Goal: Information Seeking & Learning: Learn about a topic

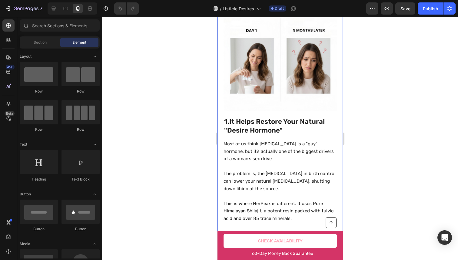
scroll to position [175, 0]
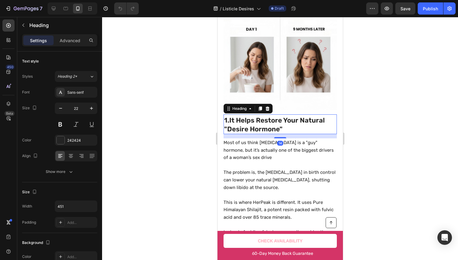
click at [283, 127] on h2 "1. It Helps Restore Your Natural "Desire Hormone"" at bounding box center [279, 124] width 113 height 18
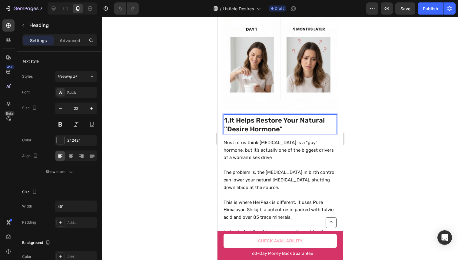
click at [283, 127] on p "1. It Helps Restore Your Natural "Desire Hormone"" at bounding box center [280, 124] width 112 height 17
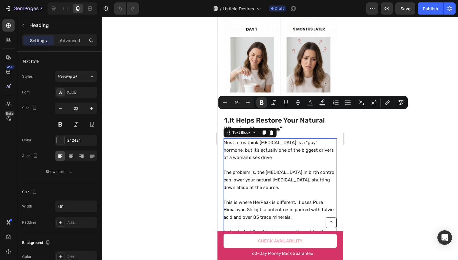
click at [300, 198] on p "This is where HerPeak is different. It uses Pure Himalayan Shilajit, a potent r…" at bounding box center [279, 209] width 113 height 22
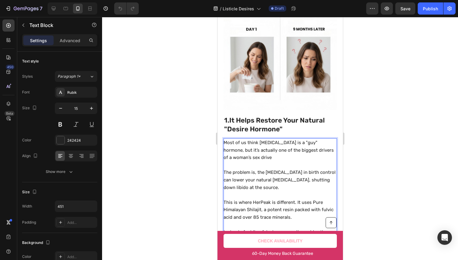
click at [299, 198] on p "This is where HerPeak is different. It uses Pure Himalayan Shilajit, a potent r…" at bounding box center [279, 209] width 113 height 22
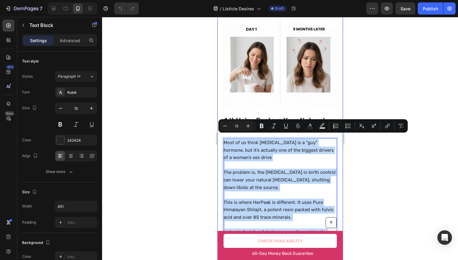
copy div "Most of us think testosterone is a "guy" hormone, but it’s actually one of the …"
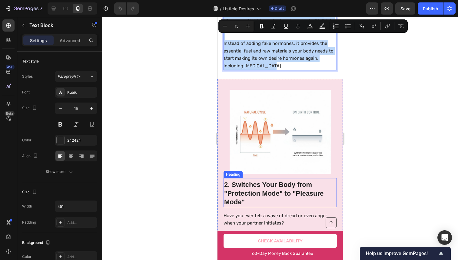
scroll to position [398, 0]
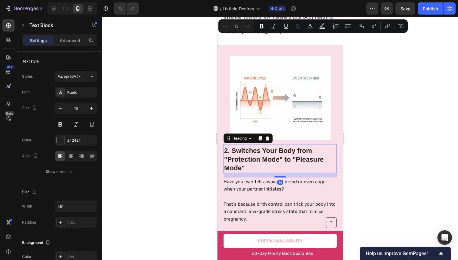
click at [274, 146] on h2 "2. Switches Your Body from "Protection Mode" to "Pleasure Mode"" at bounding box center [279, 159] width 113 height 27
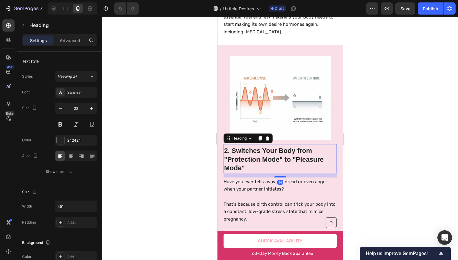
click at [274, 146] on h2 "2. Switches Your Body from "Protection Mode" to "Pleasure Mode"" at bounding box center [279, 159] width 113 height 27
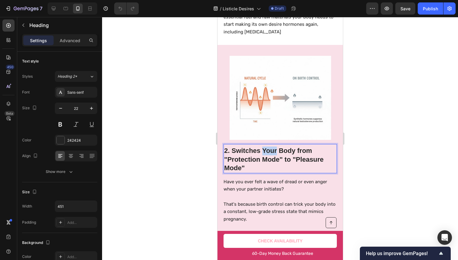
click at [274, 146] on p "2. Switches Your Body from "Protection Mode" to "Pleasure Mode"" at bounding box center [280, 159] width 112 height 26
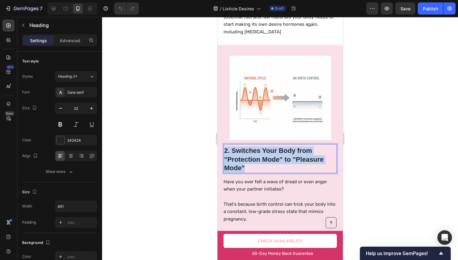
click at [274, 146] on p "2. Switches Your Body from "Protection Mode" to "Pleasure Mode"" at bounding box center [280, 159] width 112 height 26
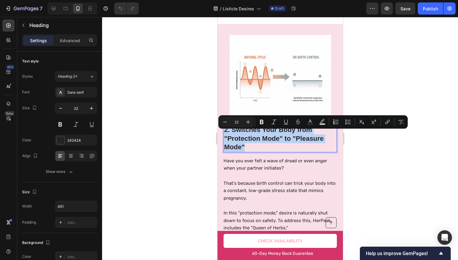
scroll to position [453, 0]
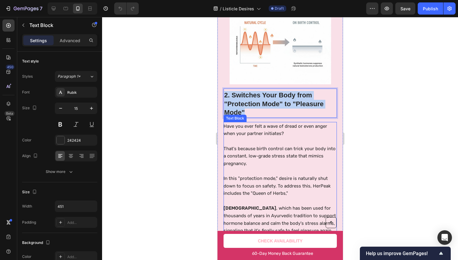
click at [244, 145] on p "That's because birth control can trick your body into a constant, low-grade str…" at bounding box center [279, 156] width 113 height 22
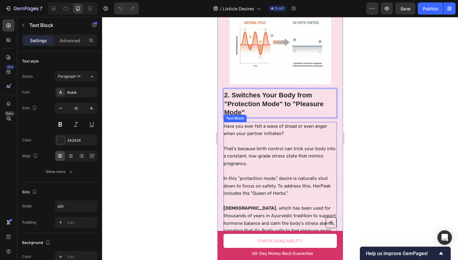
click at [244, 145] on p "That's because birth control can trick your body into a constant, low-grade str…" at bounding box center [279, 156] width 113 height 22
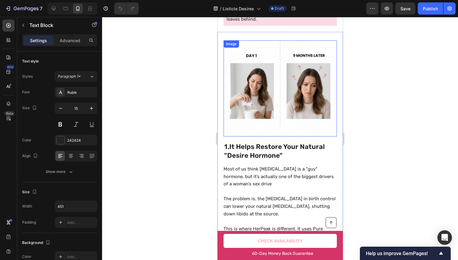
scroll to position [142, 0]
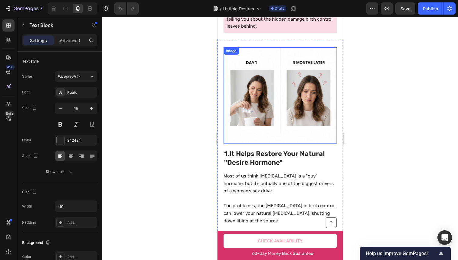
click at [265, 95] on img at bounding box center [279, 95] width 113 height 96
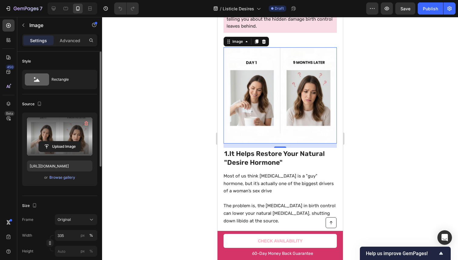
click at [43, 128] on label at bounding box center [59, 136] width 65 height 38
click at [43, 141] on input "file" at bounding box center [60, 146] width 42 height 10
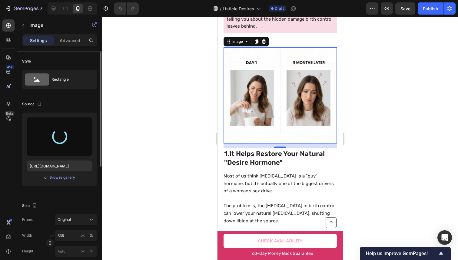
type input "https://cdn.shopify.com/s/files/1/0906/1679/1405/files/gempages_584250306737472…"
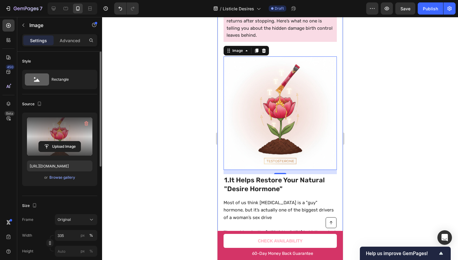
click at [368, 53] on div at bounding box center [280, 138] width 356 height 243
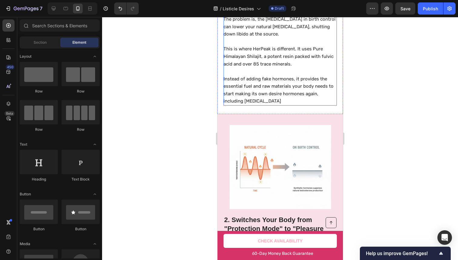
scroll to position [466, 0]
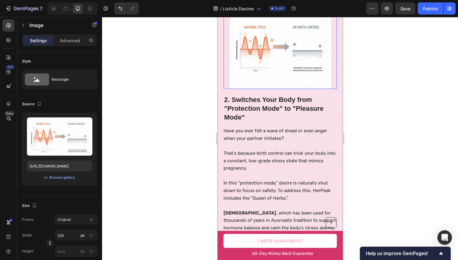
click at [297, 65] on img at bounding box center [279, 47] width 101 height 84
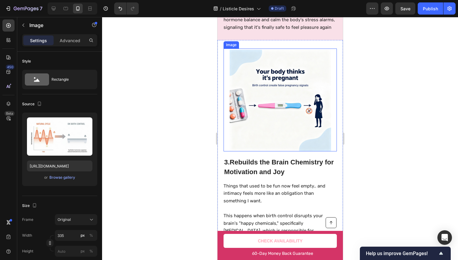
scroll to position [758, 0]
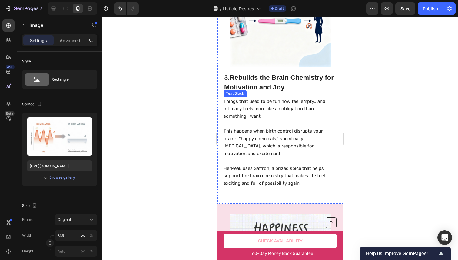
click at [263, 98] on p "Things that used to be fun now feel empty.. and intimacy feels more like an obl…" at bounding box center [279, 109] width 113 height 22
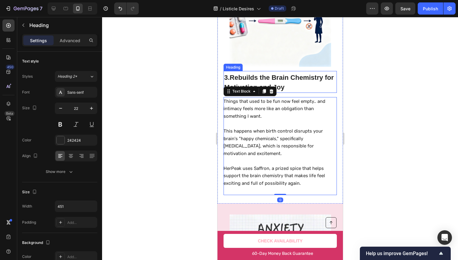
click at [279, 73] on h2 "3. Rebuilds the Brain Chemistry for Motivation and Joy" at bounding box center [279, 82] width 113 height 20
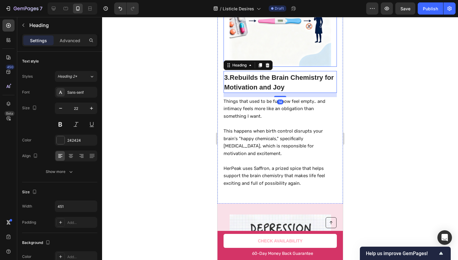
click at [281, 38] on img at bounding box center [279, 15] width 101 height 101
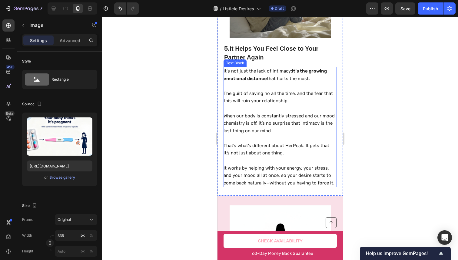
scroll to position [1278, 0]
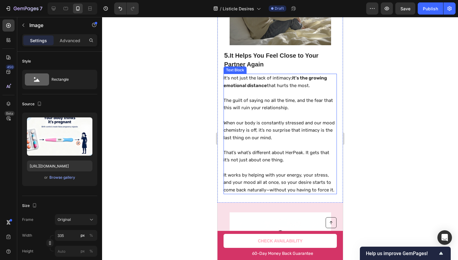
click at [314, 75] on strong "it’s the growing emotional distance" at bounding box center [274, 81] width 103 height 13
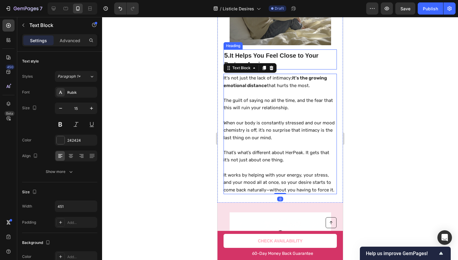
click at [321, 60] on h2 "5. It Helps You Feel Close to Your Partner Again" at bounding box center [279, 60] width 113 height 19
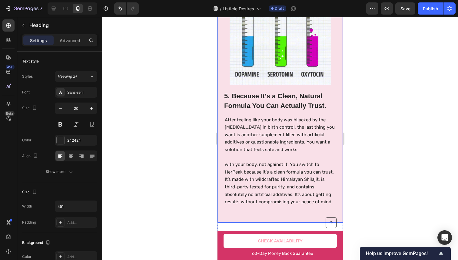
scroll to position [988, 0]
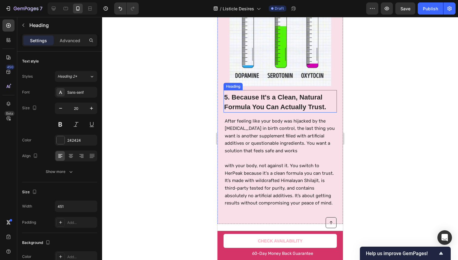
click at [282, 99] on h2 "5. Because It's a Clean, Natural Formula You Can Actually Trust." at bounding box center [279, 102] width 113 height 20
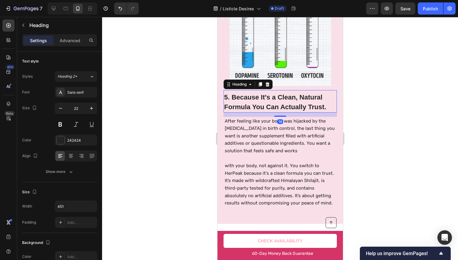
click at [222, 97] on div "5. Because It's a Clean, Natural Formula You Can Actually Trust. Heading 14 Aft…" at bounding box center [279, 98] width 125 height 250
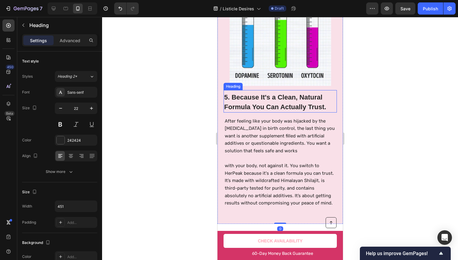
click at [228, 93] on h2 "5. Because It's a Clean, Natural Formula You Can Actually Trust." at bounding box center [279, 102] width 113 height 20
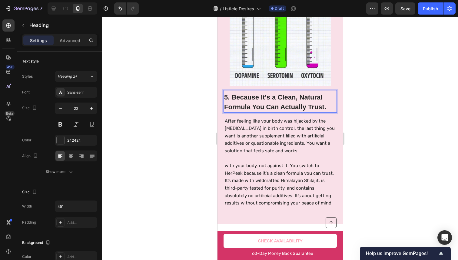
click at [228, 93] on h2 "5. Because It's a Clean, Natural Formula You Can Actually Trust." at bounding box center [279, 102] width 113 height 20
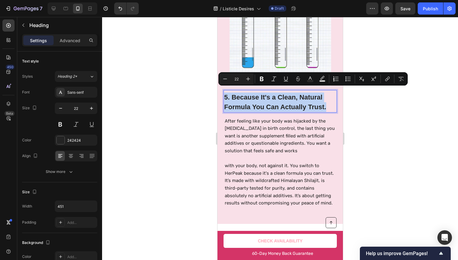
click at [228, 93] on p "5. Because It's a Clean, Natural Formula You Can Actually Trust." at bounding box center [280, 101] width 112 height 19
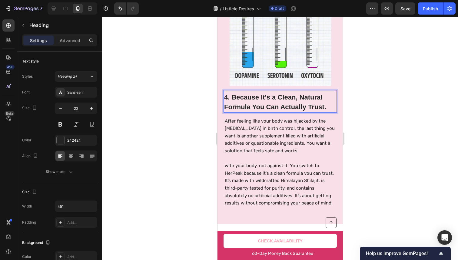
click at [381, 131] on div at bounding box center [280, 138] width 356 height 243
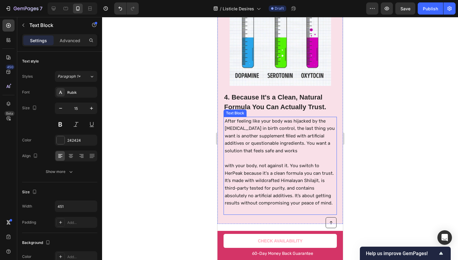
click at [329, 137] on p "After feeling like your body was hijacked by the [MEDICAL_DATA] in birth contro…" at bounding box center [279, 135] width 111 height 37
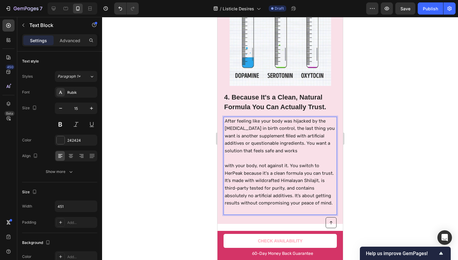
click at [319, 137] on p "After feeling like your body was hijacked by the [MEDICAL_DATA] in birth contro…" at bounding box center [279, 135] width 111 height 37
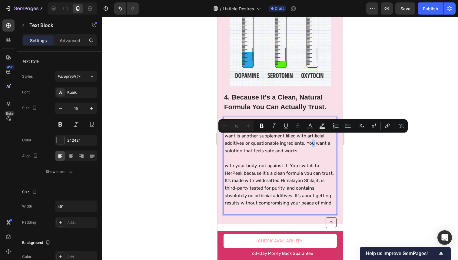
click at [315, 129] on div "Text Color" at bounding box center [310, 125] width 11 height 11
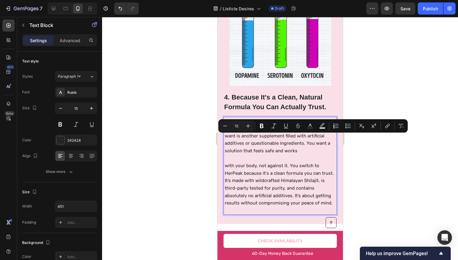
click at [311, 134] on p "After feeling like your body was hijacked by the [MEDICAL_DATA] in birth contro…" at bounding box center [279, 135] width 111 height 37
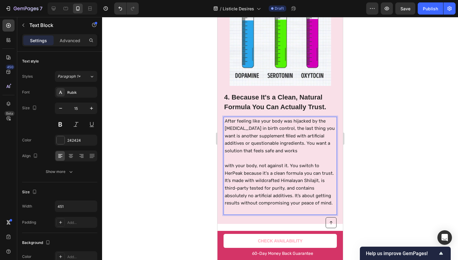
click at [315, 131] on p "After feeling like your body was hijacked by the [MEDICAL_DATA] in birth contro…" at bounding box center [279, 135] width 111 height 37
click at [325, 137] on p "After feeling like your body was hijacked by the [MEDICAL_DATA] in birth contro…" at bounding box center [279, 135] width 111 height 37
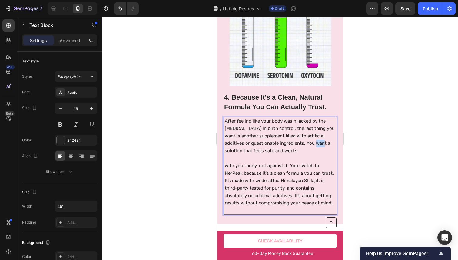
click at [325, 137] on p "After feeling like your body was hijacked by the [MEDICAL_DATA] in birth contro…" at bounding box center [279, 135] width 111 height 37
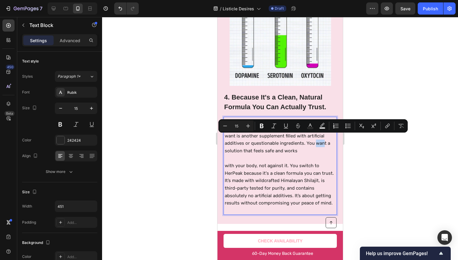
click at [322, 138] on p "After feeling like your body was hijacked by the [MEDICAL_DATA] in birth contro…" at bounding box center [279, 135] width 111 height 37
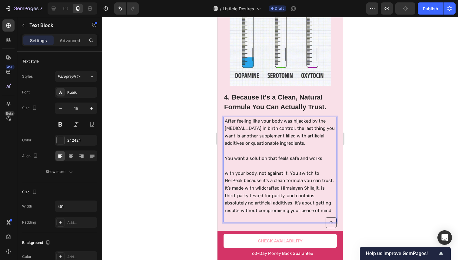
click at [308, 136] on p "After feeling like your body was hijacked by the synthetic hormones in birth co…" at bounding box center [279, 132] width 111 height 30
click at [305, 138] on p "After feeling like your body was hijacked by the synthetic hormones in birth co…" at bounding box center [279, 132] width 111 height 30
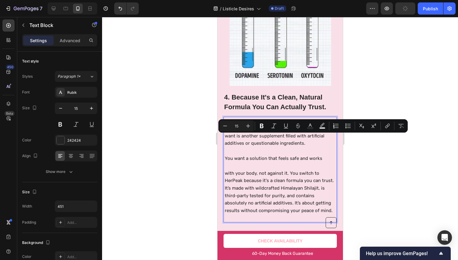
click at [279, 147] on p "Rich Text Editor. Editing area: main" at bounding box center [279, 151] width 111 height 8
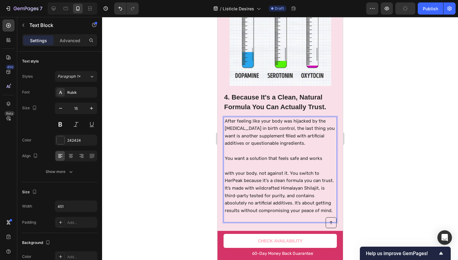
click at [274, 140] on p "After feeling like your body was hijacked by the synthetic hormones in birth co…" at bounding box center [279, 132] width 111 height 30
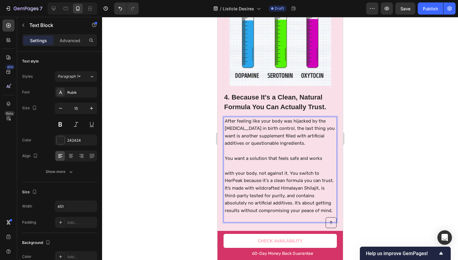
click at [272, 139] on p "After feeling like your body was hijacked by the synthetic hormones in birth co…" at bounding box center [279, 132] width 111 height 30
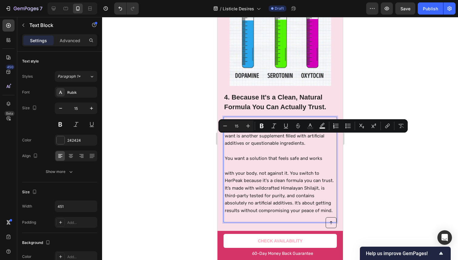
drag, startPoint x: 272, startPoint y: 139, endPoint x: 317, endPoint y: 139, distance: 44.8
click at [317, 139] on p "After feeling like your body was hijacked by the synthetic hormones in birth co…" at bounding box center [279, 132] width 111 height 30
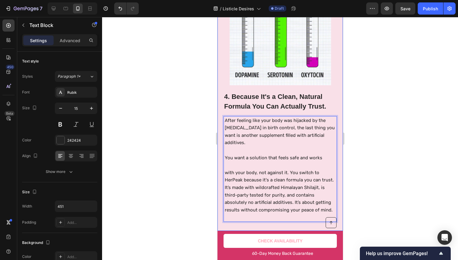
scroll to position [989, 0]
click at [403, 120] on div at bounding box center [280, 138] width 356 height 243
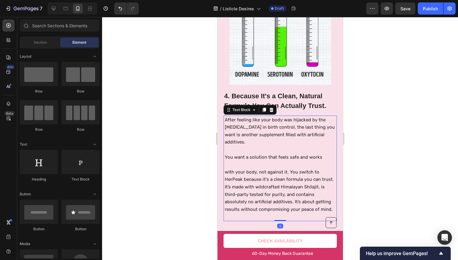
click at [310, 120] on p "After feeling like your body was hijacked by the synthetic hormones in birth co…" at bounding box center [279, 131] width 111 height 30
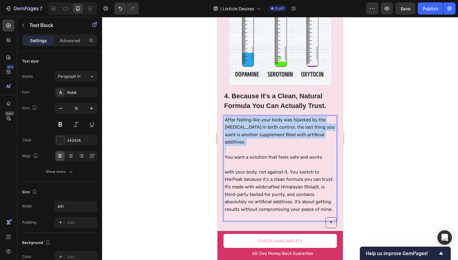
click at [310, 120] on p "After feeling like your body was hijacked by the synthetic hormones in birth co…" at bounding box center [279, 131] width 111 height 30
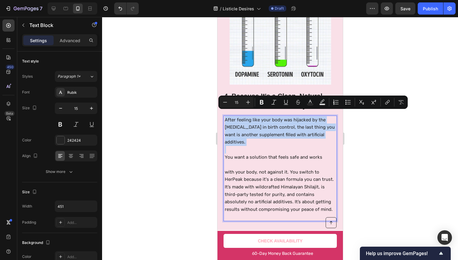
click at [310, 118] on p "After feeling like your body was hijacked by the synthetic hormones in birth co…" at bounding box center [279, 131] width 111 height 30
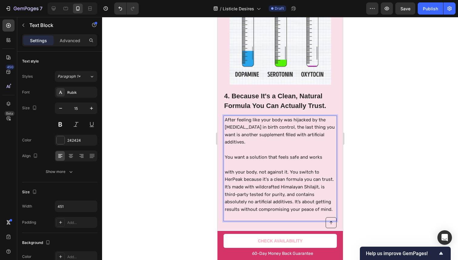
click at [297, 125] on p "After feeling like your body was hijacked by the synthetic hormones in birth co…" at bounding box center [279, 131] width 111 height 30
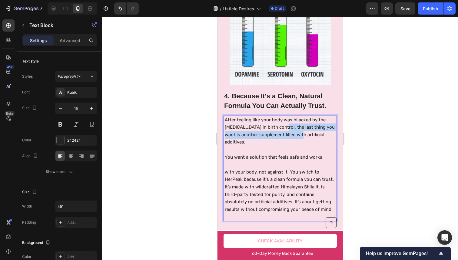
click at [300, 126] on p "After feeling like your body was hijacked by the synthetic hormones in birth co…" at bounding box center [279, 131] width 111 height 30
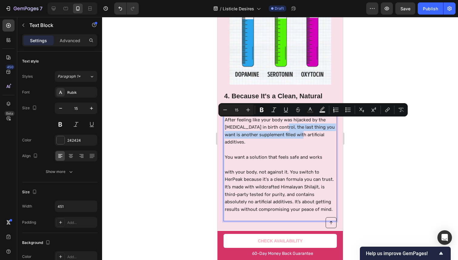
click at [300, 126] on p "After feeling like your body was hijacked by the synthetic hormones in birth co…" at bounding box center [279, 131] width 111 height 30
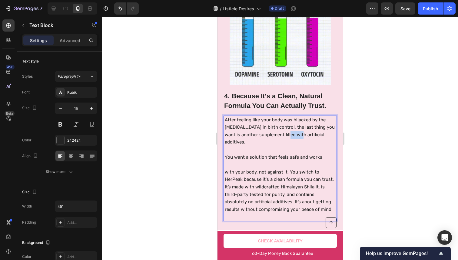
click at [300, 126] on p "After feeling like your body was hijacked by the synthetic hormones in birth co…" at bounding box center [279, 131] width 111 height 30
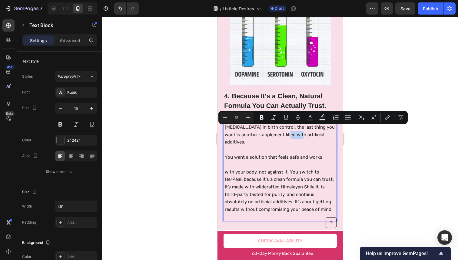
click at [297, 128] on p "After feeling like your body was hijacked by the synthetic hormones in birth co…" at bounding box center [279, 131] width 111 height 30
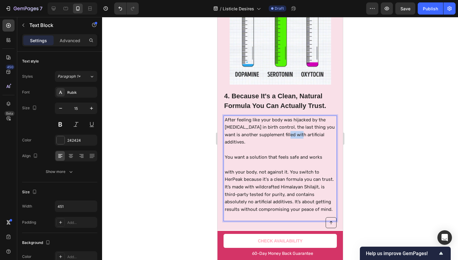
click at [297, 128] on p "After feeling like your body was hijacked by the synthetic hormones in birth co…" at bounding box center [279, 131] width 111 height 30
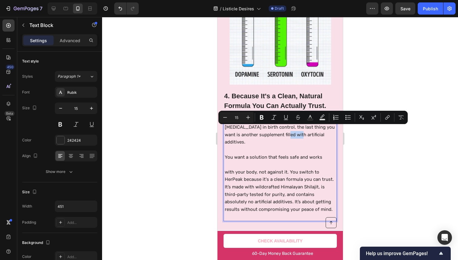
click at [297, 128] on p "After feeling like your body was hijacked by the synthetic hormones in birth co…" at bounding box center [279, 131] width 111 height 30
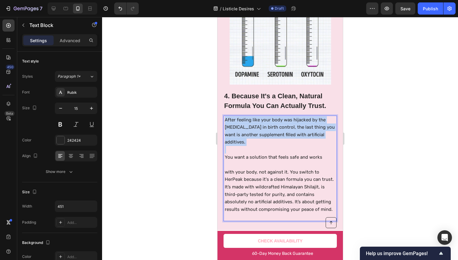
click at [297, 128] on p "After feeling like your body was hijacked by the synthetic hormones in birth co…" at bounding box center [279, 131] width 111 height 30
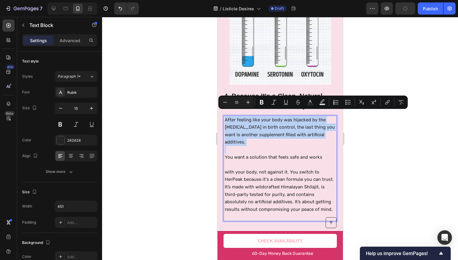
click at [284, 138] on p "After feeling like your body was hijacked by the synthetic hormones in birth co…" at bounding box center [279, 131] width 111 height 30
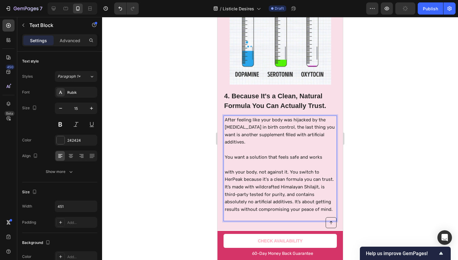
click at [284, 137] on p "After feeling like your body was hijacked by the synthetic hormones in birth co…" at bounding box center [279, 131] width 111 height 30
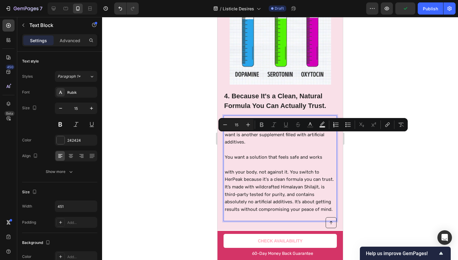
click at [283, 138] on p "After feeling like your body was hijacked by the synthetic hormones in birth co…" at bounding box center [279, 131] width 111 height 30
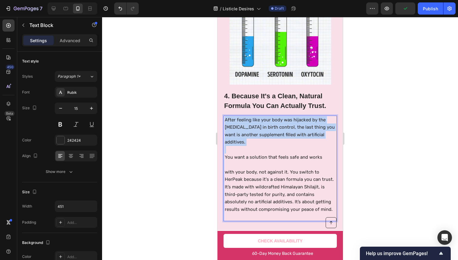
click at [283, 138] on p "After feeling like your body was hijacked by the synthetic hormones in birth co…" at bounding box center [279, 131] width 111 height 30
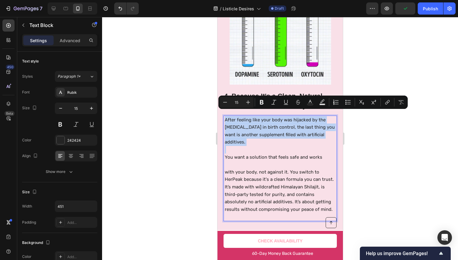
click at [281, 139] on p "After feeling like your body was hijacked by the synthetic hormones in birth co…" at bounding box center [279, 131] width 111 height 30
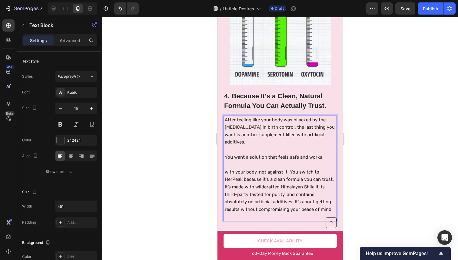
click at [457, 105] on div at bounding box center [280, 138] width 356 height 243
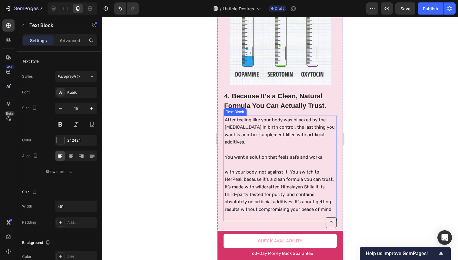
click at [321, 161] on p "Rich Text Editor. Editing area: main" at bounding box center [279, 165] width 111 height 8
click at [324, 154] on p "You want a solution that feels safe and works" at bounding box center [279, 157] width 111 height 8
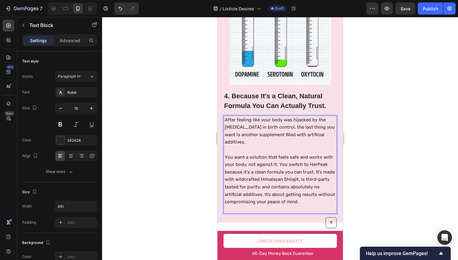
click at [277, 159] on p "You want a solution that feels safe and works with your body, not against it. Y…" at bounding box center [279, 179] width 111 height 52
click at [278, 159] on p "You want a solution that feels safe and works with your body, not against it. Y…" at bounding box center [279, 179] width 111 height 52
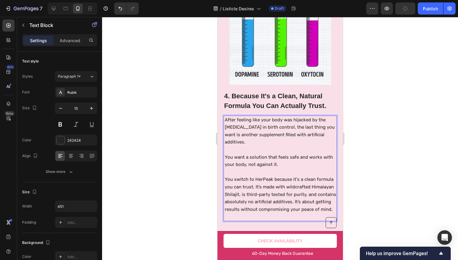
click at [253, 175] on p "You switch to HerPeak because it's a clean formula you can trust. It’s made wit…" at bounding box center [279, 193] width 111 height 37
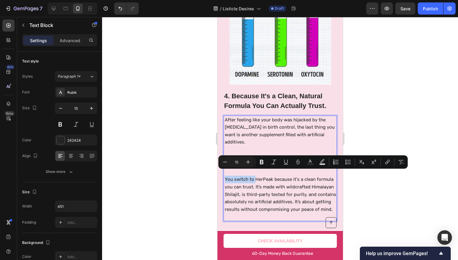
drag, startPoint x: 253, startPoint y: 174, endPoint x: 228, endPoint y: 173, distance: 24.5
click at [228, 175] on p "You switch to HerPeak because it's a clean formula you can trust. It’s made wit…" at bounding box center [279, 193] width 111 height 37
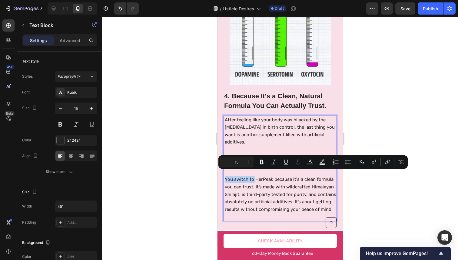
click at [228, 175] on p "You switch to HerPeak because it's a clean formula you can trust. It’s made wit…" at bounding box center [279, 193] width 111 height 37
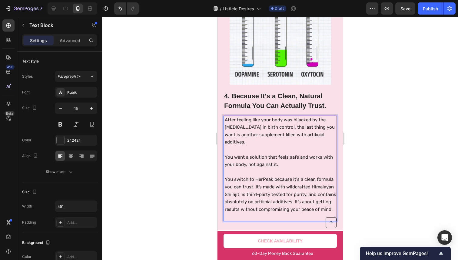
click at [228, 175] on p "You switch to HerPeak because it's a clean formula you can trust. It’s made wit…" at bounding box center [279, 193] width 111 height 37
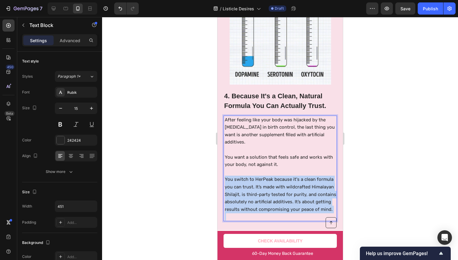
click at [228, 175] on p "You switch to HerPeak because it's a clean formula you can trust. It’s made wit…" at bounding box center [279, 193] width 111 height 37
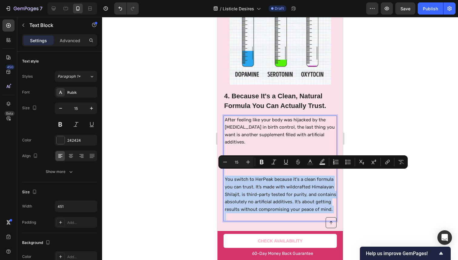
click at [241, 102] on p "4. Because It's a Clean, Natural Formula You Can Actually Trust." at bounding box center [280, 100] width 112 height 19
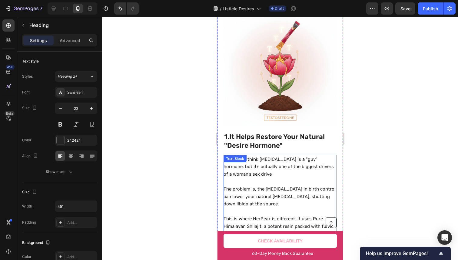
scroll to position [0, 0]
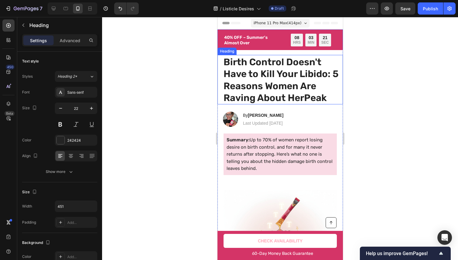
click at [253, 69] on h1 "Birth Control Doesn't Have to Kill Your Libido: 5 Reasons Women Are Raving Abou…" at bounding box center [281, 79] width 116 height 49
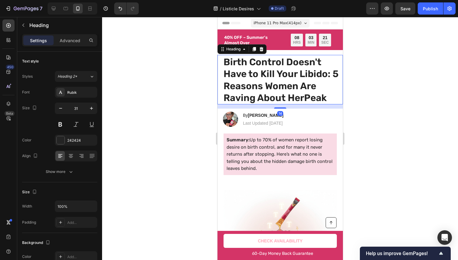
click at [253, 69] on h1 "Birth Control Doesn't Have to Kill Your Libido: 5 Reasons Women Are Raving Abou…" at bounding box center [281, 79] width 116 height 49
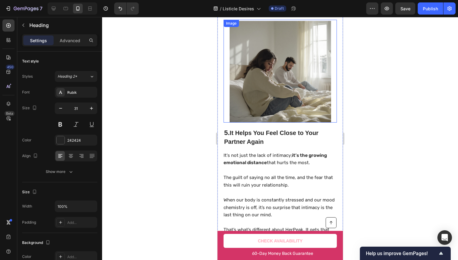
scroll to position [1092, 0]
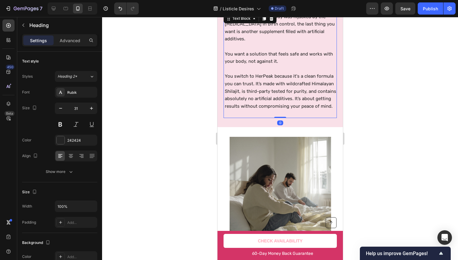
click at [266, 90] on p "You switch to HerPeak because it's a clean formula you can trust. It’s made wit…" at bounding box center [279, 90] width 111 height 37
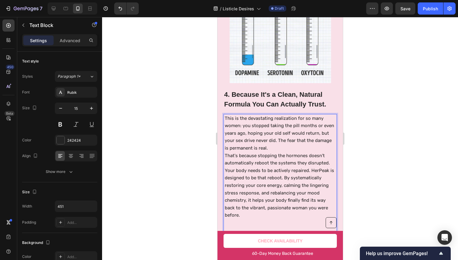
scroll to position [1003, 0]
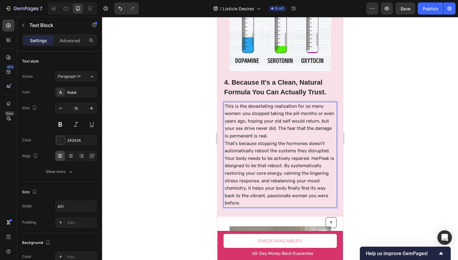
click at [288, 116] on p "This is the devastating realization for so many women: you stopped taking the p…" at bounding box center [279, 120] width 111 height 37
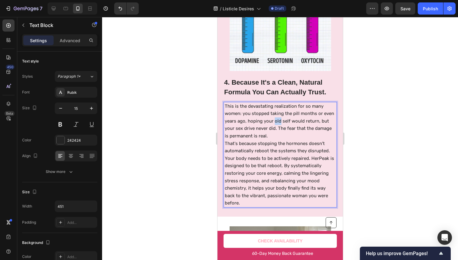
click at [288, 116] on p "This is the devastating realization for so many women: you stopped taking the p…" at bounding box center [279, 120] width 111 height 37
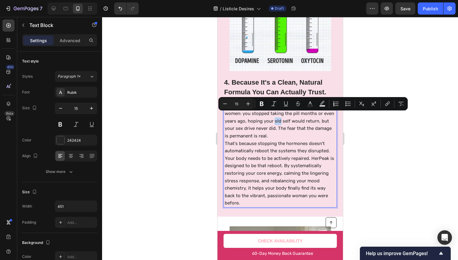
click at [289, 116] on p "This is the devastating realization for so many women: you stopped taking the p…" at bounding box center [279, 120] width 111 height 37
drag, startPoint x: 289, startPoint y: 116, endPoint x: 295, endPoint y: 116, distance: 5.8
click at [295, 116] on p "This is the devastating realization for so many women: you stopped taking the p…" at bounding box center [279, 120] width 111 height 37
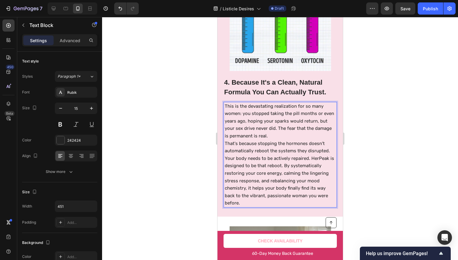
click at [288, 122] on p "This is the devastating realization for so many women: you stopped taking the p…" at bounding box center [279, 120] width 111 height 37
click at [285, 124] on p "This is the devastating realization for so many women: you stopped taking the p…" at bounding box center [279, 120] width 111 height 37
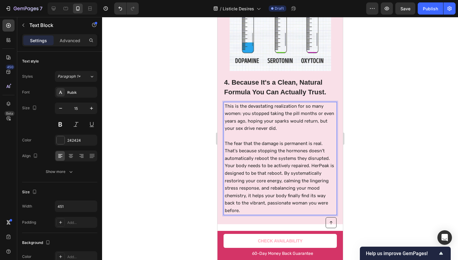
click at [286, 120] on p "This is the devastating realization for so many women: you stopped taking the p…" at bounding box center [279, 117] width 111 height 30
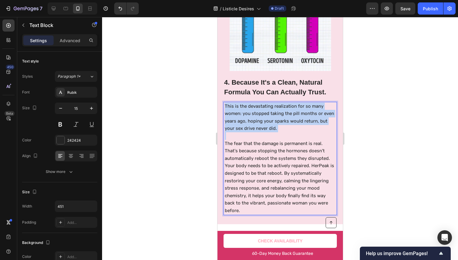
click at [286, 120] on p "This is the devastating realization for so many women: you stopped taking the p…" at bounding box center [279, 117] width 111 height 30
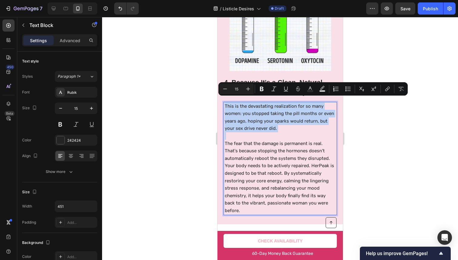
click at [286, 120] on p "This is the devastating realization for so many women: you stopped taking the p…" at bounding box center [279, 117] width 111 height 30
click at [286, 117] on p "This is the devastating realization for so many women: you stopped taking the p…" at bounding box center [279, 117] width 111 height 30
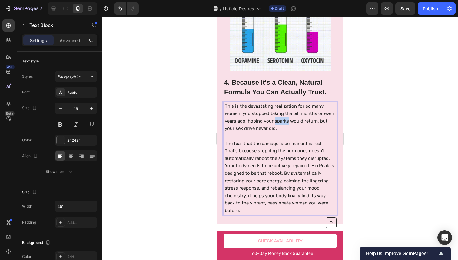
click at [286, 117] on p "This is the devastating realization for so many women: you stopped taking the p…" at bounding box center [279, 117] width 111 height 30
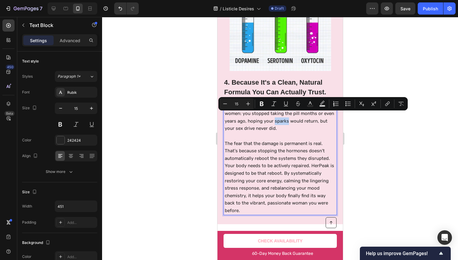
click at [295, 117] on p "This is the devastating realization for so many women: you stopped taking the p…" at bounding box center [279, 117] width 111 height 30
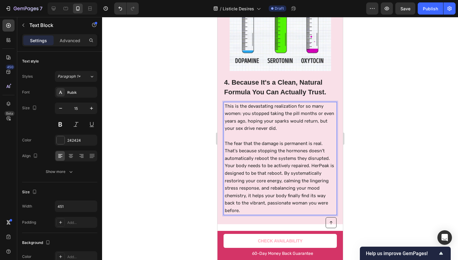
click at [291, 117] on p "This is the devastating realization for so many women: you stopped taking the p…" at bounding box center [279, 117] width 111 height 30
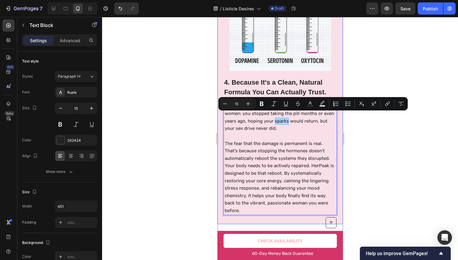
click at [354, 123] on div at bounding box center [280, 138] width 356 height 243
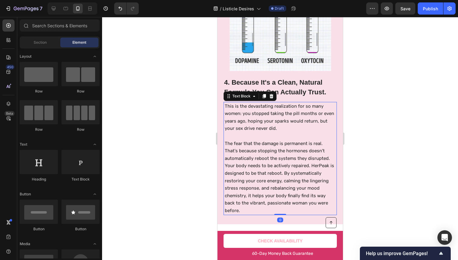
click at [293, 120] on p "This is the devastating realization for so many women: you stopped taking the p…" at bounding box center [279, 117] width 111 height 30
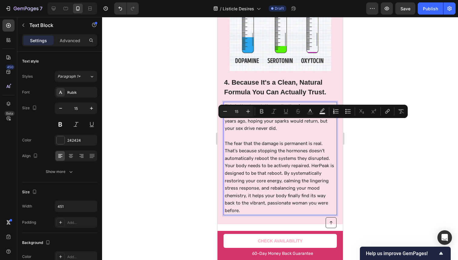
click at [289, 123] on p "This is the devastating realization for so many women: you stopped taking the p…" at bounding box center [279, 117] width 111 height 30
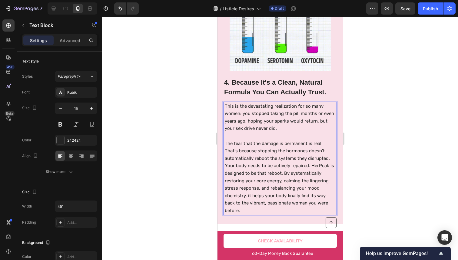
click at [289, 123] on p "This is the devastating realization for so many women: you stopped taking the p…" at bounding box center [279, 117] width 111 height 30
click at [282, 125] on p "This is the devastating realization for so many women: you stopped taking the p…" at bounding box center [279, 117] width 111 height 30
click at [280, 123] on p "This is the devastating realization for so many women: you stopped taking the p…" at bounding box center [279, 117] width 111 height 30
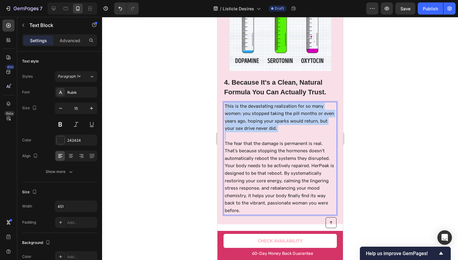
click at [280, 123] on p "This is the devastating realization for so many women: you stopped taking the p…" at bounding box center [279, 117] width 111 height 30
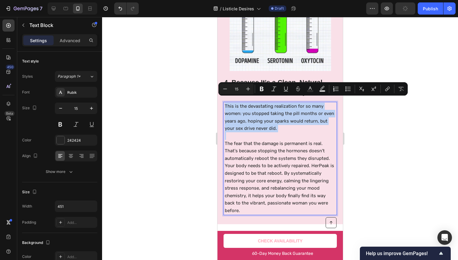
click at [250, 122] on p "This is the devastating realization for so many women: you stopped taking the p…" at bounding box center [279, 117] width 111 height 30
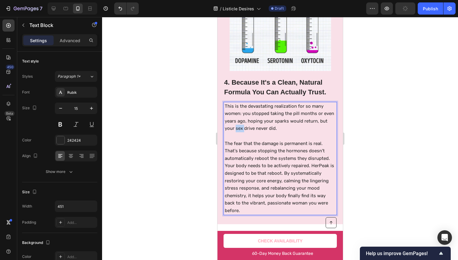
drag, startPoint x: 250, startPoint y: 122, endPoint x: 247, endPoint y: 122, distance: 3.0
click at [247, 122] on p "This is the devastating realization for so many women: you stopped taking the p…" at bounding box center [279, 117] width 111 height 30
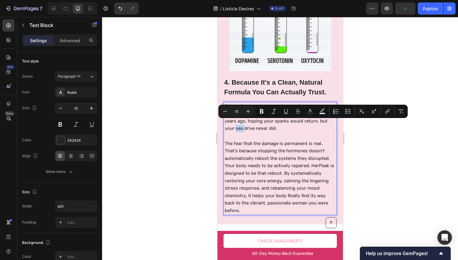
click at [247, 122] on p "This is the devastating realization for so many women: you stopped taking the p…" at bounding box center [279, 117] width 111 height 30
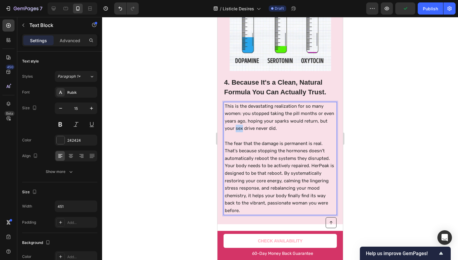
click at [247, 122] on p "This is the devastating realization for so many women: you stopped taking the p…" at bounding box center [279, 117] width 111 height 30
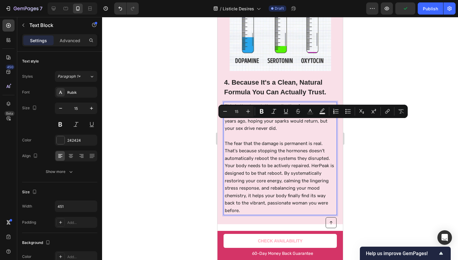
click at [278, 132] on p "Rich Text Editor. Editing area: main" at bounding box center [279, 136] width 111 height 8
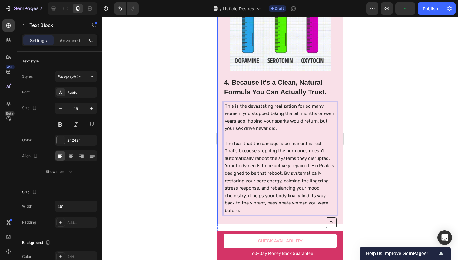
click at [418, 116] on div at bounding box center [280, 138] width 356 height 243
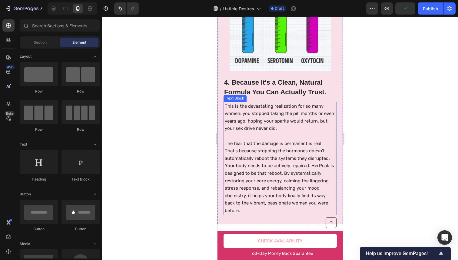
click at [309, 113] on p "This is the devastating realization for so many women: you stopped taking the p…" at bounding box center [279, 117] width 111 height 30
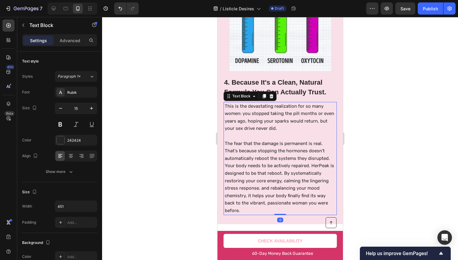
click at [367, 111] on div at bounding box center [280, 138] width 356 height 243
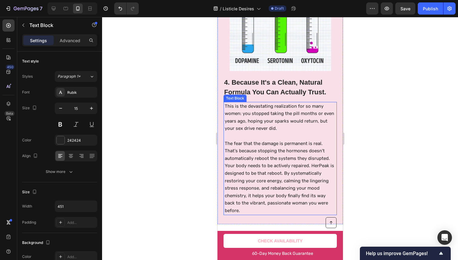
click at [300, 124] on p "This is the devastating realization for so many women: you stopped taking the p…" at bounding box center [279, 117] width 111 height 30
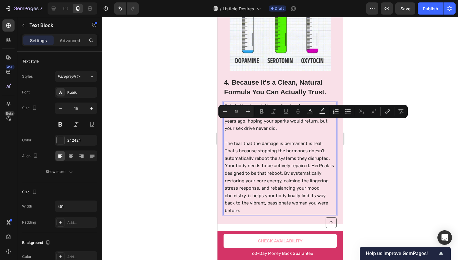
click at [300, 126] on p "This is the devastating realization for so many women: you stopped taking the p…" at bounding box center [279, 117] width 111 height 30
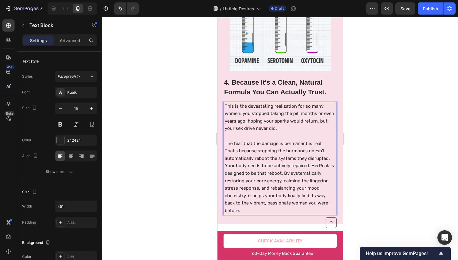
click at [303, 123] on p "This is the devastating realization for so many women: you stopped taking the p…" at bounding box center [279, 117] width 111 height 30
click at [301, 125] on p "This is the devastating realization for so many women: you stopped taking the p…" at bounding box center [279, 117] width 111 height 30
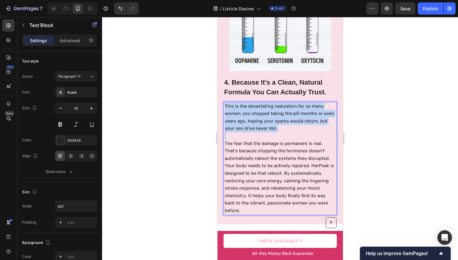
click at [301, 125] on p "This is the devastating realization for so many women: you stopped taking the p…" at bounding box center [279, 117] width 111 height 30
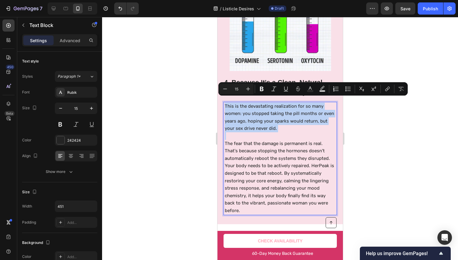
click at [296, 132] on p "Rich Text Editor. Editing area: main" at bounding box center [279, 136] width 111 height 8
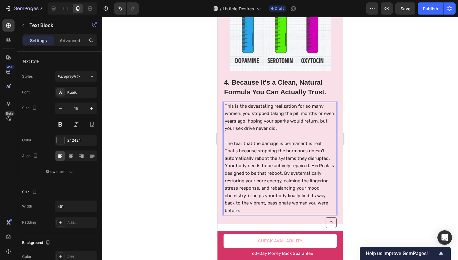
click at [318, 140] on p "The fear that the damage is permanent is real." at bounding box center [279, 144] width 111 height 8
click at [323, 140] on p "The fear that the damage is permanent is real." at bounding box center [279, 144] width 111 height 8
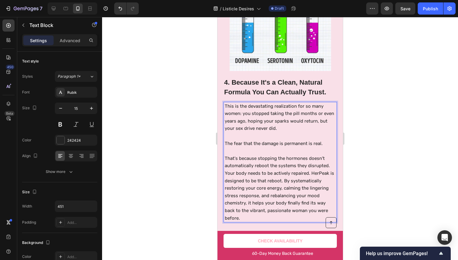
click at [300, 140] on p "The fear that the damage is permanent is real." at bounding box center [279, 144] width 111 height 8
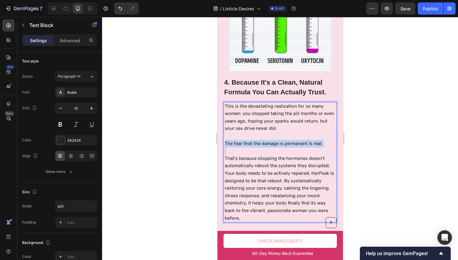
click at [300, 140] on p "The fear that the damage is permanent is real." at bounding box center [279, 144] width 111 height 8
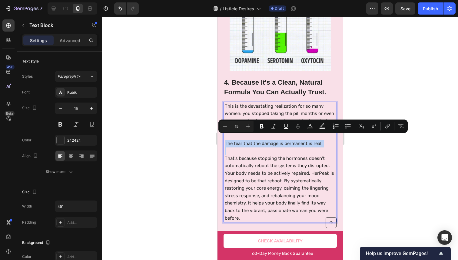
click at [296, 140] on p "The fear that the damage is permanent is real." at bounding box center [279, 144] width 111 height 8
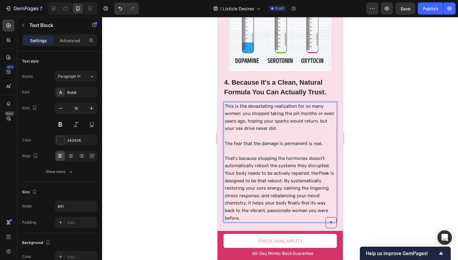
click at [283, 148] on p "Rich Text Editor. Editing area: main" at bounding box center [279, 151] width 111 height 8
click at [285, 147] on p "Rich Text Editor. Editing area: main" at bounding box center [279, 151] width 111 height 8
click at [289, 140] on p "The fear that the damage is permanent is real." at bounding box center [279, 144] width 111 height 8
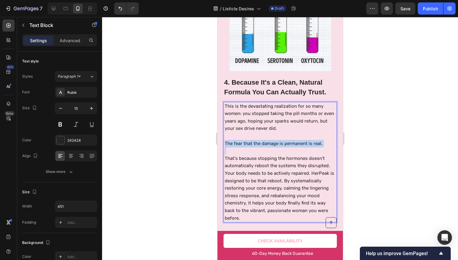
click at [289, 140] on p "The fear that the damage is permanent is real." at bounding box center [279, 144] width 111 height 8
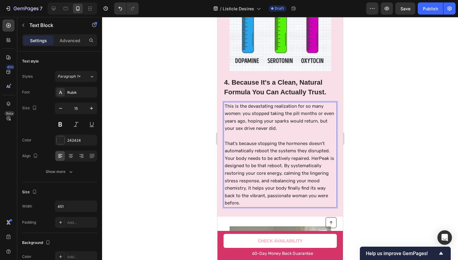
click at [269, 145] on p "That's because stopping the hormones doesn't automatically reboot the systems t…" at bounding box center [279, 173] width 111 height 67
click at [323, 147] on p "That's because stopping the hormones doesn't automatically reboot the systems t…" at bounding box center [279, 173] width 111 height 67
click at [327, 146] on p "That's because stopping the hormones doesn't automatically reboot the systems t…" at bounding box center [279, 173] width 111 height 67
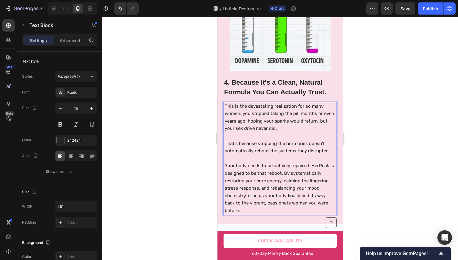
click at [286, 168] on p "Your body needs to be actively repaired. HerPeak is designed to be that reboot.…" at bounding box center [279, 188] width 111 height 52
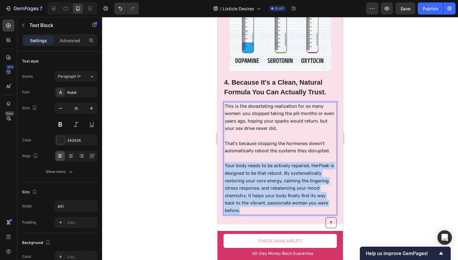
click at [286, 168] on p "Your body needs to be actively repaired. HerPeak is designed to be that reboot.…" at bounding box center [279, 188] width 111 height 52
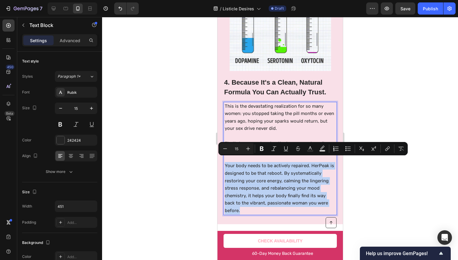
copy p "Your body needs to be actively repaired. HerPeak is designed to be that reboot.…"
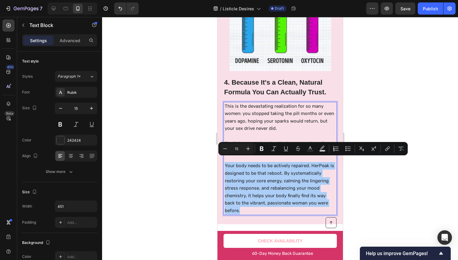
click at [348, 65] on div at bounding box center [280, 138] width 356 height 243
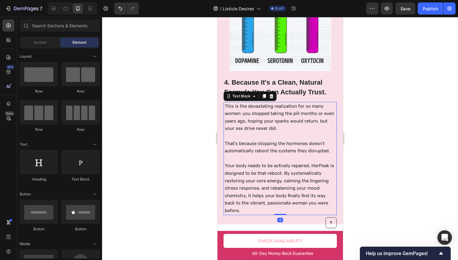
click at [272, 126] on p "This is the devastating realization for so many women: you stopped taking the p…" at bounding box center [279, 117] width 111 height 30
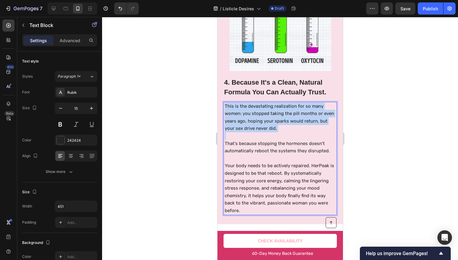
click at [272, 126] on p "This is the devastating realization for so many women: you stopped taking the p…" at bounding box center [279, 117] width 111 height 30
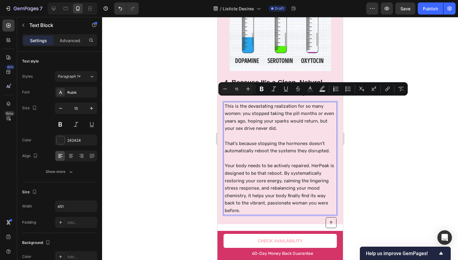
click at [244, 140] on p "That's because stopping the hormones doesn't automatically reboot the systems t…" at bounding box center [279, 147] width 111 height 15
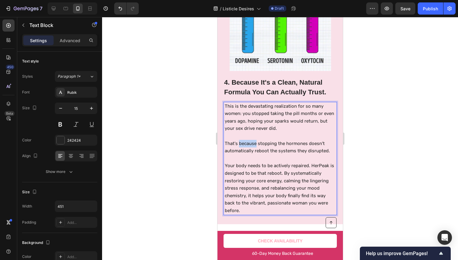
click at [244, 140] on p "That's because stopping the hormones doesn't automatically reboot the systems t…" at bounding box center [279, 147] width 111 height 15
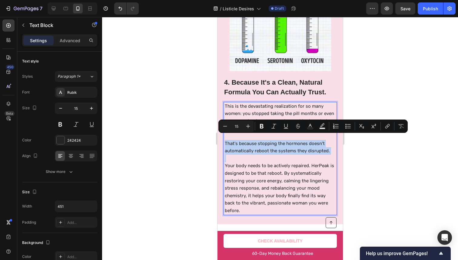
click at [244, 140] on p "That's because stopping the hormones doesn't automatically reboot the systems t…" at bounding box center [279, 147] width 111 height 15
click at [246, 142] on p "That's because stopping the hormones doesn't automatically reboot the systems t…" at bounding box center [279, 147] width 111 height 15
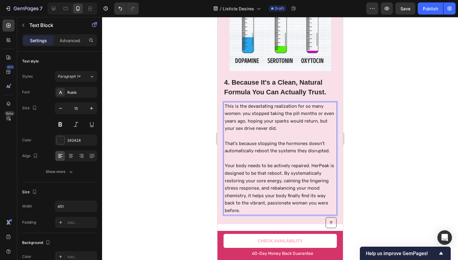
click at [250, 170] on p "Your body needs to be actively repaired. HerPeak is designed to be that reboot.…" at bounding box center [279, 188] width 111 height 52
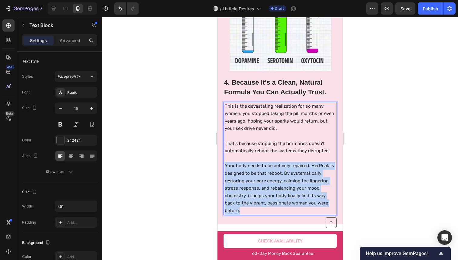
click at [250, 170] on p "Your body needs to be actively repaired. HerPeak is designed to be that reboot.…" at bounding box center [279, 188] width 111 height 52
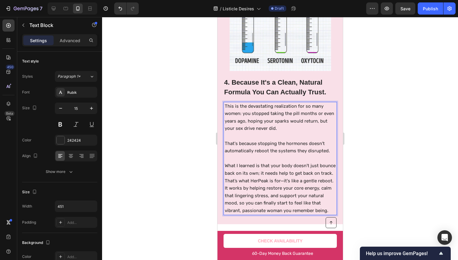
click at [285, 146] on p "That's because stopping the hormones doesn't automatically reboot the systems t…" at bounding box center [279, 147] width 111 height 15
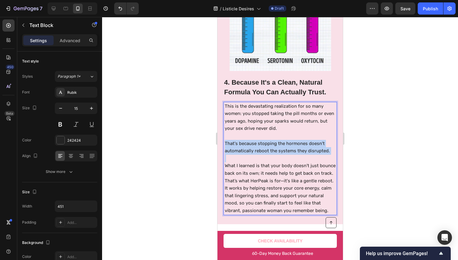
click at [285, 146] on p "That's because stopping the hormones doesn't automatically reboot the systems t…" at bounding box center [279, 147] width 111 height 15
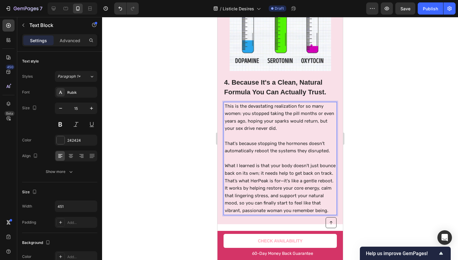
click at [277, 169] on p "What I learned is that your body doesn't just bounce back on its own; it needs …" at bounding box center [279, 188] width 111 height 52
click at [276, 168] on p "What I learned is that your body doesn't just bounce back on its own; it needs …" at bounding box center [279, 188] width 111 height 52
click at [273, 147] on p "That's because stopping the hormones doesn't automatically reboot the systems t…" at bounding box center [279, 147] width 111 height 15
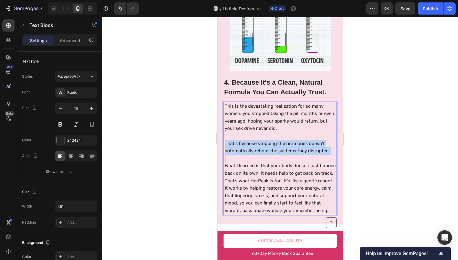
click at [273, 147] on p "That's because stopping the hormones doesn't automatically reboot the systems t…" at bounding box center [279, 147] width 111 height 15
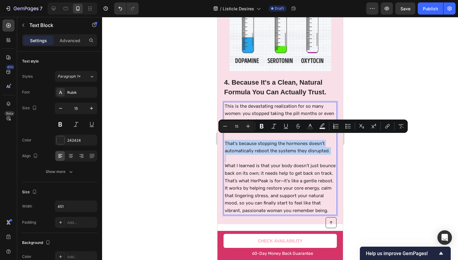
click at [279, 146] on p "That's because stopping the hormones doesn't automatically reboot the systems t…" at bounding box center [279, 147] width 111 height 15
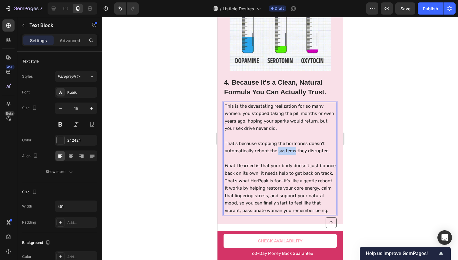
click at [279, 146] on p "That's because stopping the hormones doesn't automatically reboot the systems t…" at bounding box center [279, 147] width 111 height 15
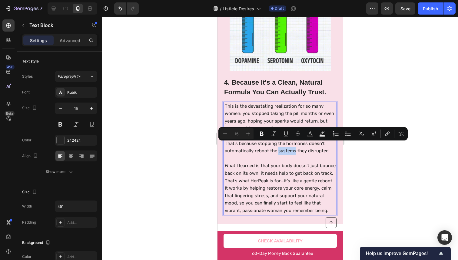
click at [292, 147] on p "That's because stopping the hormones doesn't automatically reboot the systems t…" at bounding box center [279, 147] width 111 height 15
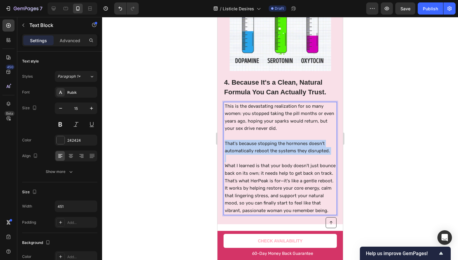
click at [292, 147] on p "That's because stopping the hormones doesn't automatically reboot the systems t…" at bounding box center [279, 147] width 111 height 15
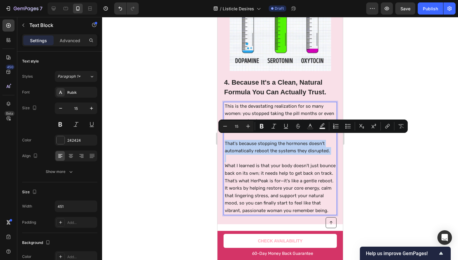
click at [284, 154] on p "Rich Text Editor. Editing area: main" at bounding box center [279, 158] width 111 height 8
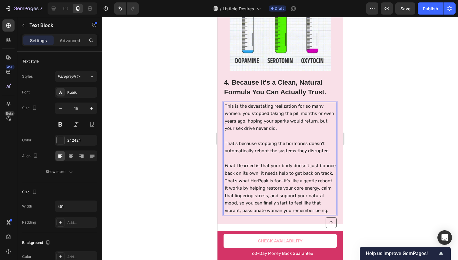
click at [280, 162] on p "What I learned is that your body doesn't just bounce back on its own; it needs …" at bounding box center [279, 188] width 111 height 52
click at [280, 140] on p "That's because stopping the hormones doesn't automatically reboot the systems t…" at bounding box center [279, 147] width 111 height 15
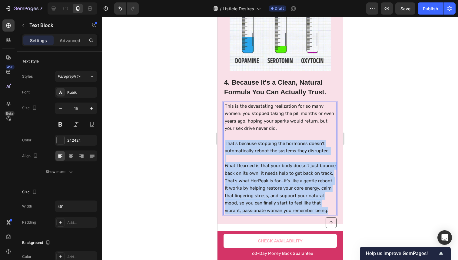
drag, startPoint x: 280, startPoint y: 140, endPoint x: 277, endPoint y: 186, distance: 46.8
click at [277, 186] on div "This is the devastating realization for so many women: you stopped taking the p…" at bounding box center [280, 158] width 112 height 113
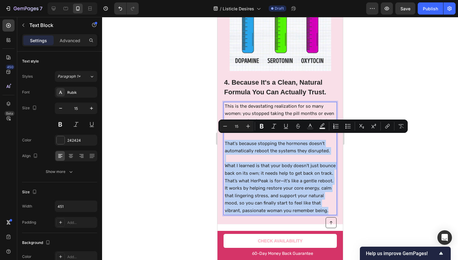
copy div "That's because stopping the hormones doesn't automatically reboot the systems t…"
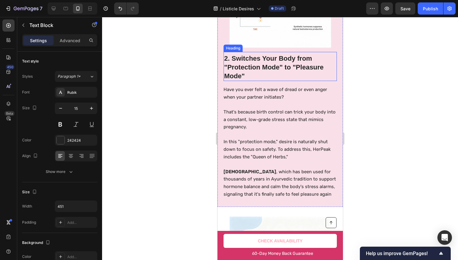
scroll to position [420, 0]
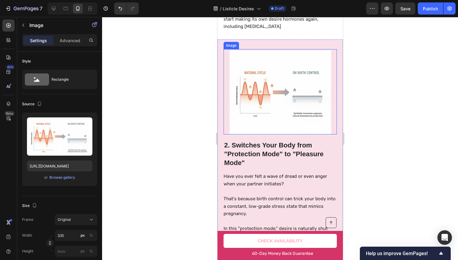
click at [270, 94] on img at bounding box center [279, 92] width 101 height 84
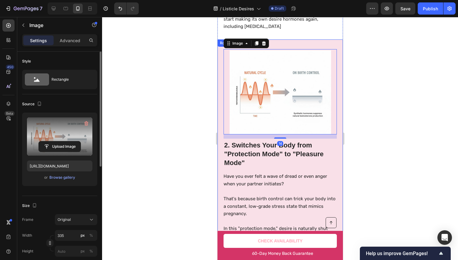
click at [71, 132] on label at bounding box center [59, 136] width 65 height 38
click at [71, 141] on input "file" at bounding box center [60, 146] width 42 height 10
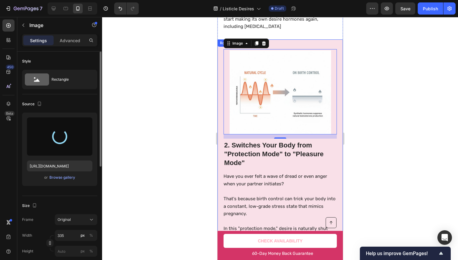
type input "https://cdn.shopify.com/s/files/1/0906/1679/1405/files/gempages_584250306737472…"
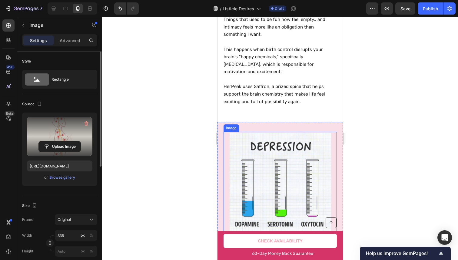
scroll to position [974, 0]
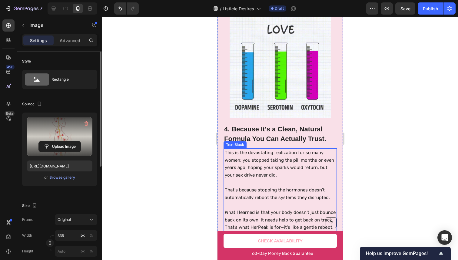
click at [261, 170] on p "This is the devastating realization for so many women: you stopped taking the p…" at bounding box center [279, 164] width 111 height 30
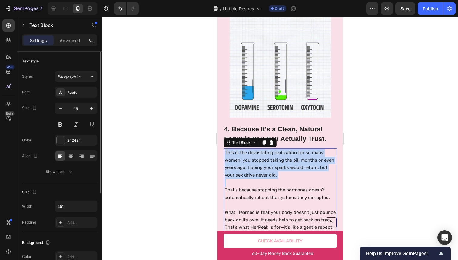
click at [261, 170] on p "This is the devastating realization for so many women: you stopped taking the p…" at bounding box center [279, 164] width 111 height 30
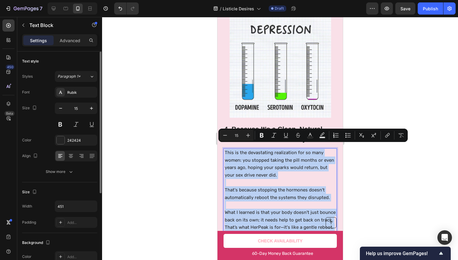
copy div "This is the devastating realization for so many women: you stopped taking the p…"
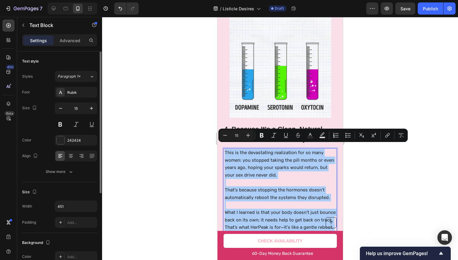
click at [368, 81] on div at bounding box center [280, 138] width 356 height 243
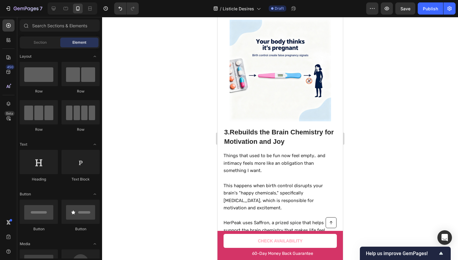
scroll to position [721, 0]
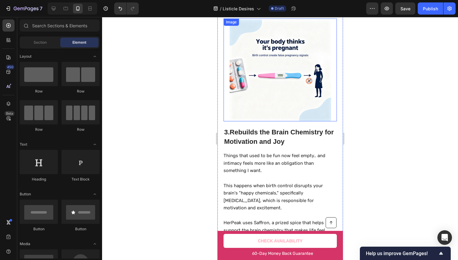
click at [304, 85] on img at bounding box center [279, 70] width 101 height 101
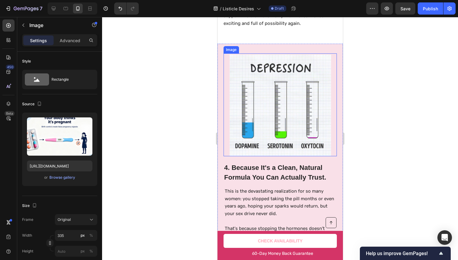
scroll to position [814, 0]
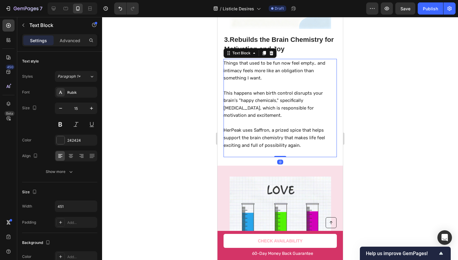
click at [264, 64] on p "Things that used to be fun now feel empty.. and intimacy feels more like an obl…" at bounding box center [279, 70] width 113 height 22
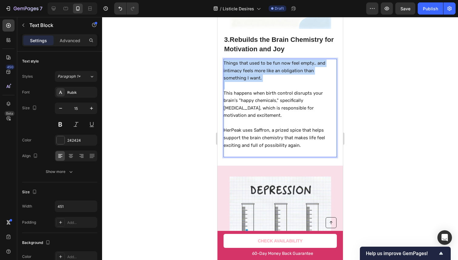
click at [264, 64] on p "Things that used to be fun now feel empty.. and intimacy feels more like an obl…" at bounding box center [279, 70] width 113 height 22
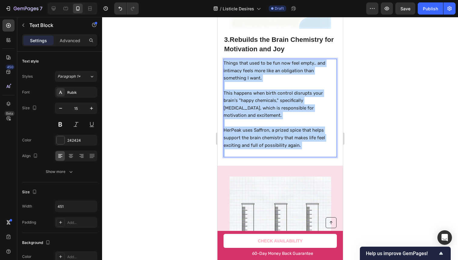
copy div "Things that used to be fun now feel empty.. and intimacy feels more like an obl…"
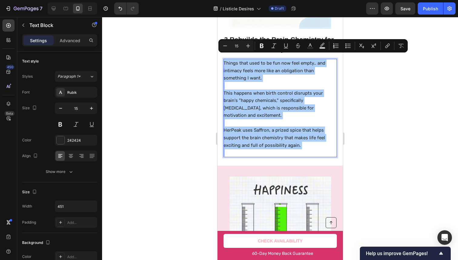
click at [370, 37] on div at bounding box center [280, 138] width 356 height 243
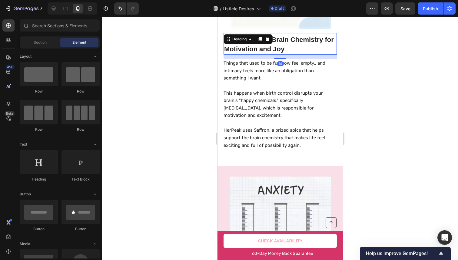
click at [291, 38] on h2 "3. Rebuilds the Brain Chemistry for Motivation and Joy" at bounding box center [279, 44] width 113 height 20
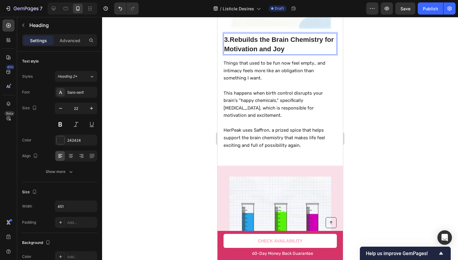
click at [283, 45] on h2 "3. Rebuilds the Brain Chemistry for Motivation and Joy" at bounding box center [279, 44] width 113 height 20
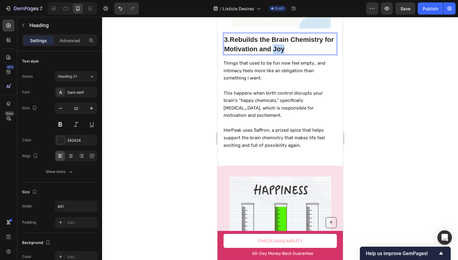
click at [283, 45] on p "3. Rebuilds the Brain Chemistry for Motivation and Joy" at bounding box center [280, 44] width 112 height 19
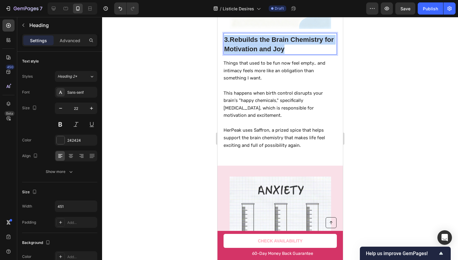
click at [283, 45] on p "3. Rebuilds the Brain Chemistry for Motivation and Joy" at bounding box center [280, 44] width 112 height 19
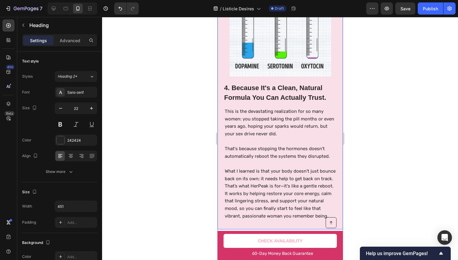
scroll to position [1016, 0]
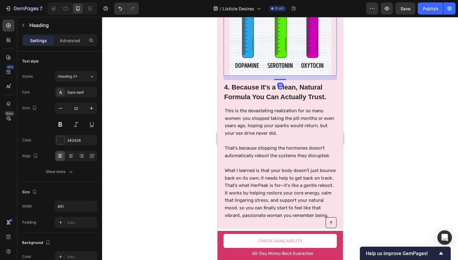
click at [253, 48] on img at bounding box center [279, 24] width 101 height 101
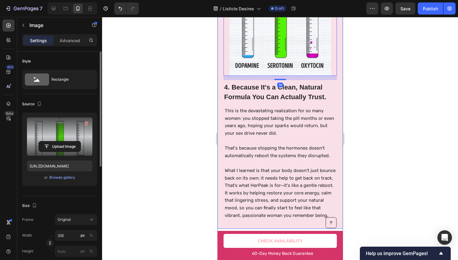
click at [51, 126] on label at bounding box center [59, 136] width 65 height 38
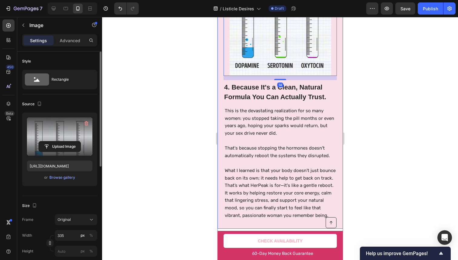
click at [51, 141] on input "file" at bounding box center [60, 146] width 42 height 10
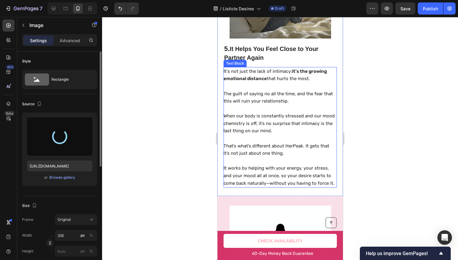
type input "https://cdn.shopify.com/s/files/1/0906/1679/1405/files/gempages_584250306737472…"
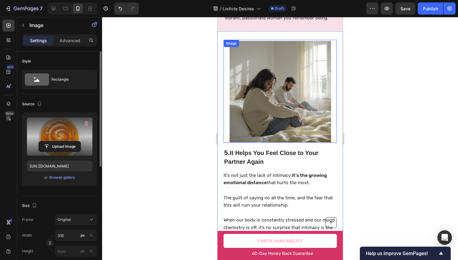
scroll to position [1207, 0]
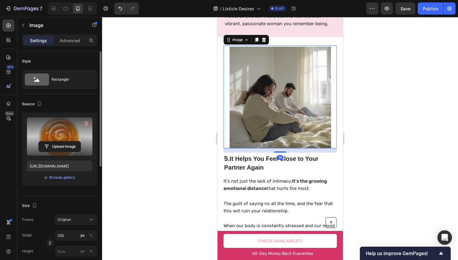
click at [265, 96] on img at bounding box center [279, 97] width 101 height 101
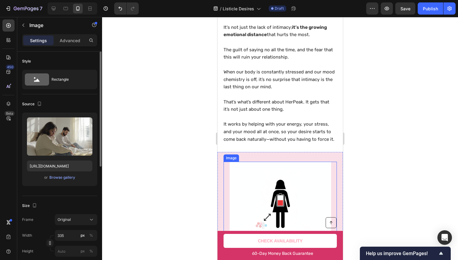
scroll to position [1351, 0]
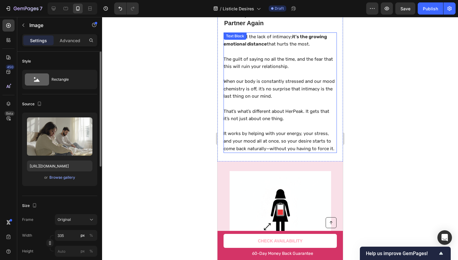
click at [254, 74] on p at bounding box center [279, 74] width 113 height 8
click at [254, 74] on p "Rich Text Editor. Editing area: main" at bounding box center [279, 74] width 113 height 8
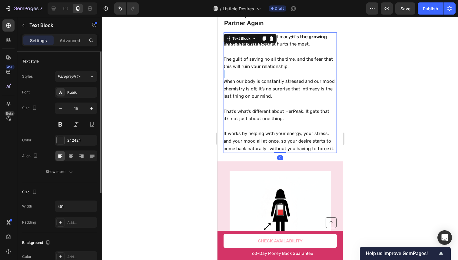
click at [254, 74] on p "Rich Text Editor. Editing area: main" at bounding box center [279, 74] width 113 height 8
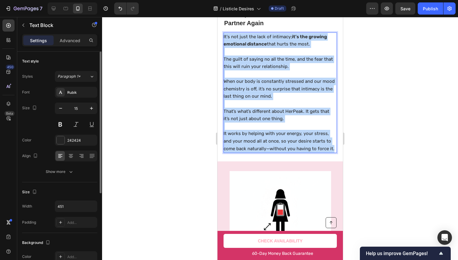
copy div "It's not just the lack of intimacy; it’s the growing emotional distance that hu…"
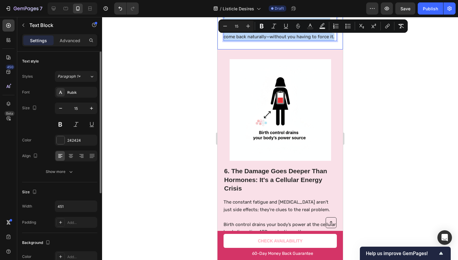
scroll to position [1501, 0]
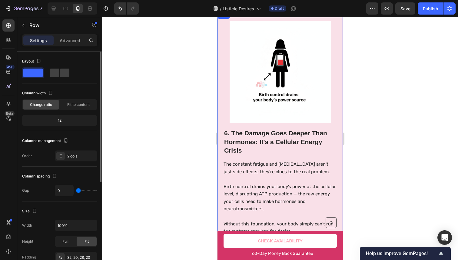
click at [220, 85] on div "6. The Damage Goes Deeper Than Hormones: It's a Cellular Energy Crisis Heading …" at bounding box center [279, 128] width 125 height 232
click at [252, 21] on div at bounding box center [254, 17] width 7 height 7
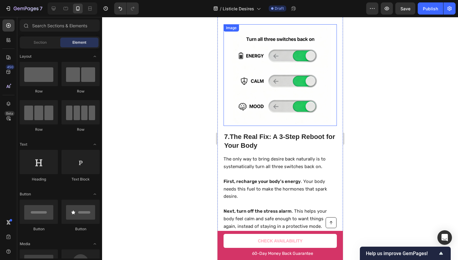
scroll to position [1507, 0]
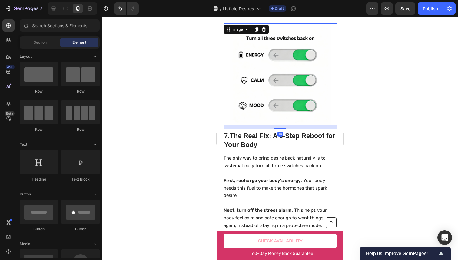
click at [223, 81] on div at bounding box center [279, 73] width 113 height 101
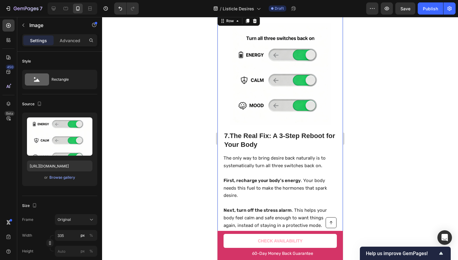
click at [221, 82] on div "7. The Real Fix: A 3-Step Reboot for Your Body Heading The only way to bring de…" at bounding box center [279, 141] width 125 height 253
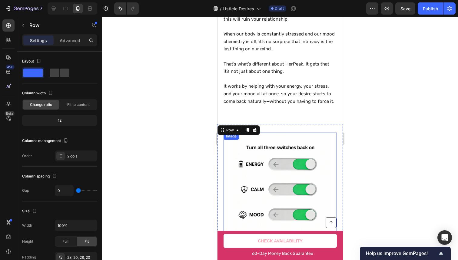
scroll to position [1388, 0]
